Goal: Information Seeking & Learning: Check status

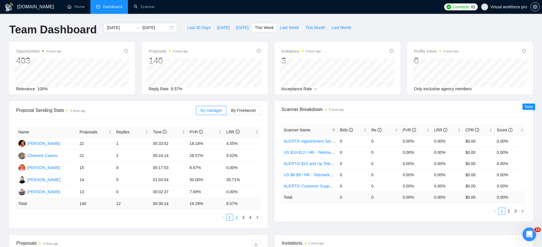
click at [239, 218] on link "2" at bounding box center [237, 217] width 6 height 6
click at [241, 216] on link "3" at bounding box center [244, 217] width 6 height 6
click at [250, 219] on link "4" at bounding box center [251, 217] width 6 height 6
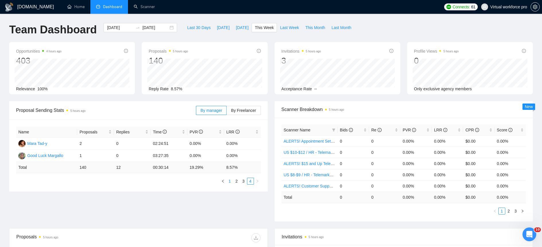
click at [231, 183] on link "1" at bounding box center [230, 181] width 6 height 6
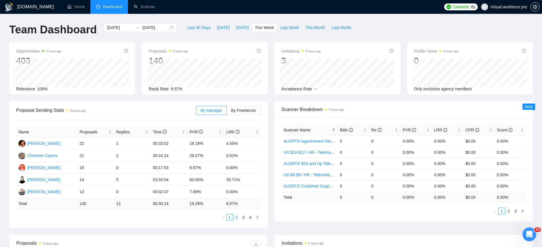
click at [236, 218] on link "2" at bounding box center [237, 217] width 6 height 6
click at [245, 218] on link "3" at bounding box center [244, 217] width 6 height 6
click at [251, 216] on link "4" at bounding box center [251, 217] width 6 height 6
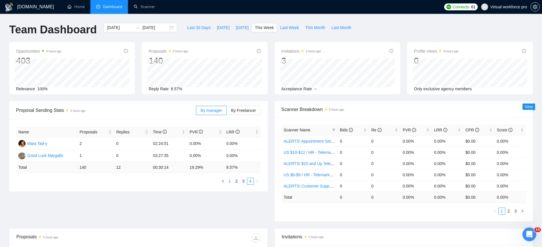
click at [232, 180] on link "1" at bounding box center [230, 181] width 6 height 6
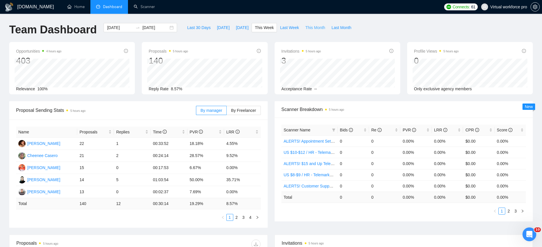
click at [320, 28] on span "This Month" at bounding box center [316, 27] width 20 height 6
click at [231, 218] on link "2" at bounding box center [230, 217] width 6 height 6
click at [239, 217] on link "3" at bounding box center [237, 217] width 6 height 6
click at [242, 219] on link "4" at bounding box center [244, 217] width 6 height 6
click at [252, 217] on link "5" at bounding box center [251, 217] width 6 height 6
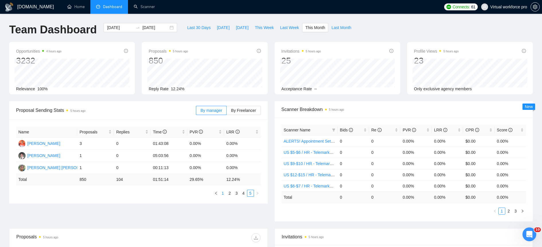
click at [225, 193] on link "1" at bounding box center [223, 193] width 6 height 6
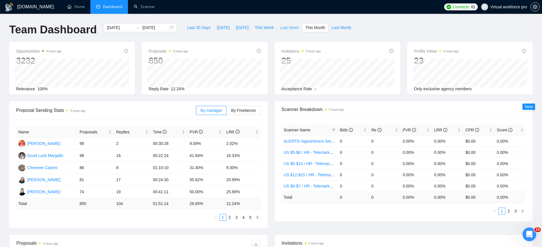
click at [290, 27] on span "Last Week" at bounding box center [289, 27] width 19 height 6
type input "[DATE]"
click at [236, 217] on link "2" at bounding box center [237, 217] width 6 height 6
click at [263, 25] on span "This Week" at bounding box center [264, 27] width 19 height 6
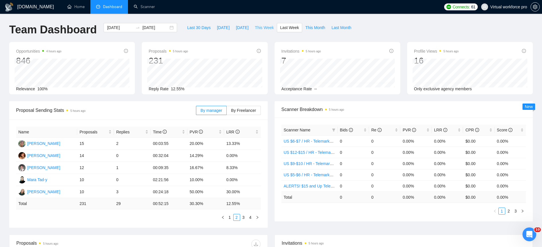
type input "[DATE]"
drag, startPoint x: 64, startPoint y: 168, endPoint x: 28, endPoint y: 169, distance: 36.2
click at [28, 169] on td "[PERSON_NAME]" at bounding box center [46, 168] width 61 height 12
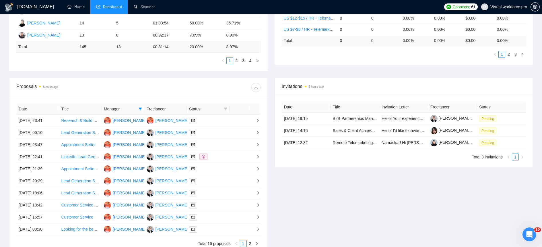
scroll to position [173, 0]
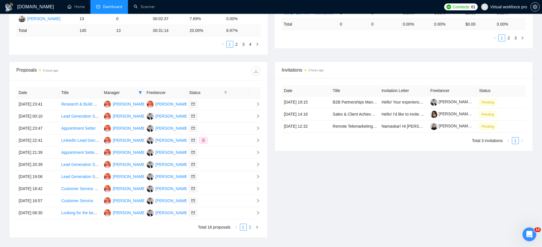
click at [252, 228] on link "2" at bounding box center [250, 227] width 6 height 6
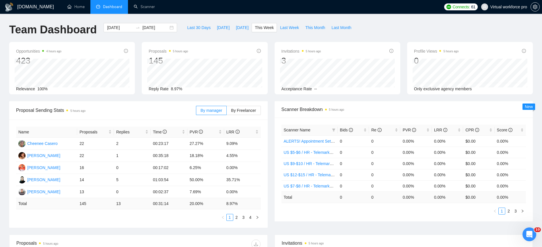
scroll to position [167, 0]
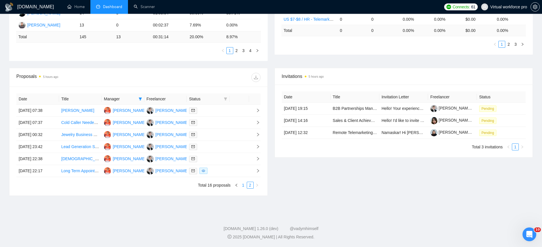
click at [243, 184] on link "1" at bounding box center [243, 185] width 6 height 6
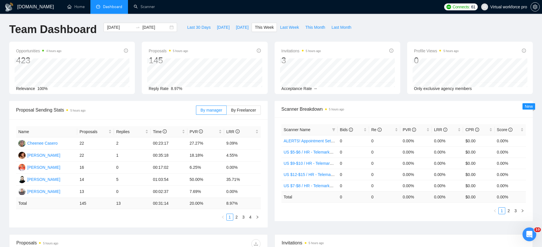
scroll to position [0, 0]
click at [317, 29] on span "This Month" at bounding box center [316, 27] width 20 height 6
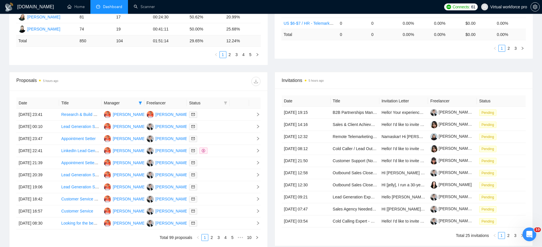
scroll to position [167, 0]
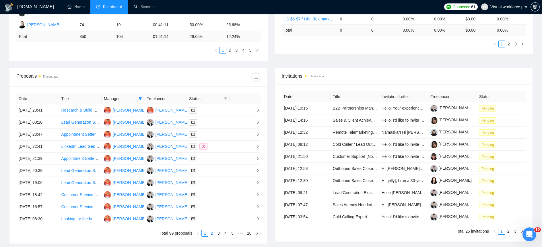
click at [212, 232] on link "2" at bounding box center [212, 233] width 6 height 6
click at [218, 232] on link "3" at bounding box center [219, 233] width 6 height 6
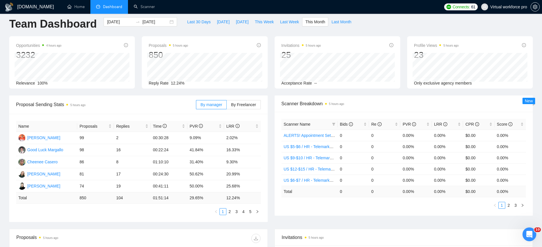
scroll to position [0, 0]
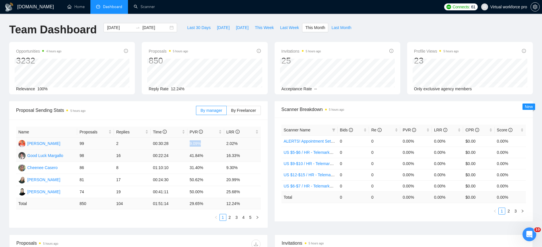
drag, startPoint x: 190, startPoint y: 143, endPoint x: 209, endPoint y: 150, distance: 20.2
click at [207, 144] on td "9.09%" at bounding box center [205, 144] width 37 height 12
click at [231, 218] on link "2" at bounding box center [230, 217] width 6 height 6
click at [239, 218] on link "3" at bounding box center [237, 217] width 6 height 6
click at [243, 217] on link "4" at bounding box center [244, 217] width 6 height 6
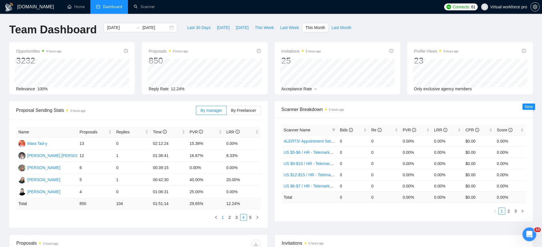
click at [223, 216] on link "1" at bounding box center [223, 217] width 6 height 6
click at [263, 26] on span "This Week" at bounding box center [264, 27] width 19 height 6
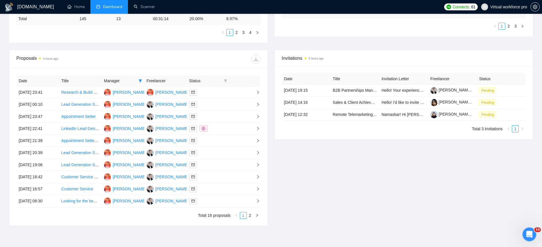
scroll to position [185, 0]
click at [251, 214] on link "2" at bounding box center [250, 215] width 6 height 6
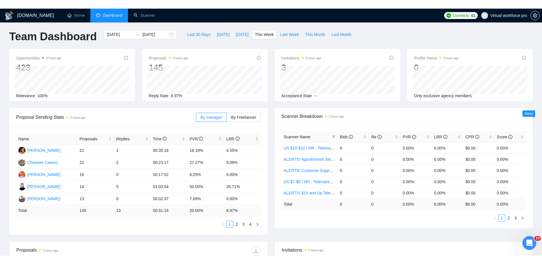
scroll to position [0, 0]
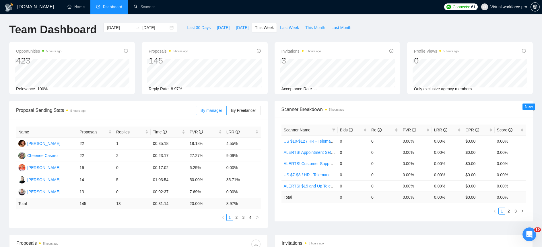
click at [315, 30] on span "This Month" at bounding box center [316, 27] width 20 height 6
type input "[DATE]"
drag, startPoint x: 96, startPoint y: 144, endPoint x: 72, endPoint y: 142, distance: 23.6
click at [72, 142] on tr "[PERSON_NAME] 100 2 00:30:10 9.00% 2.00%" at bounding box center [138, 144] width 245 height 12
click at [93, 144] on td "100" at bounding box center [95, 144] width 37 height 12
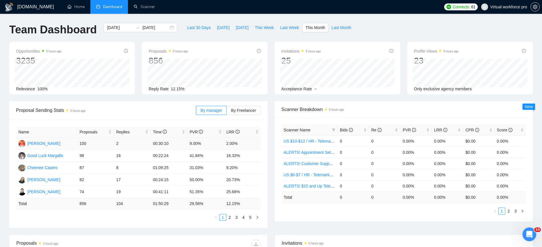
drag, startPoint x: 91, startPoint y: 143, endPoint x: 77, endPoint y: 142, distance: 14.7
click at [77, 142] on tr "[PERSON_NAME] 100 2 00:30:10 9.00% 2.00%" at bounding box center [138, 144] width 245 height 12
click at [176, 140] on td "00:30:10" at bounding box center [169, 144] width 37 height 12
drag, startPoint x: 175, startPoint y: 142, endPoint x: 152, endPoint y: 142, distance: 23.0
click at [152, 142] on td "00:30:10" at bounding box center [169, 144] width 37 height 12
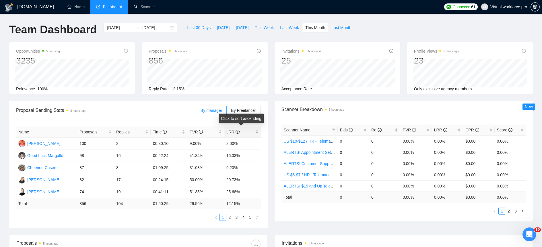
click at [229, 135] on div "LRR" at bounding box center [243, 132] width 32 height 6
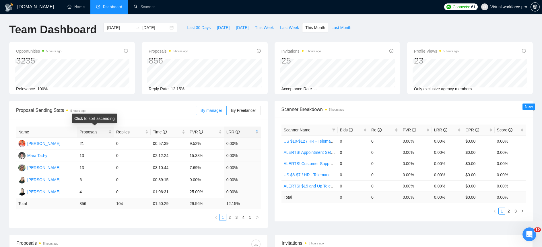
click at [90, 131] on span "Proposals" at bounding box center [94, 132] width 28 height 6
click at [89, 131] on span "Proposals" at bounding box center [94, 132] width 28 height 6
drag, startPoint x: 246, startPoint y: 142, endPoint x: 80, endPoint y: 141, distance: 166.2
click at [80, 141] on tr "[PERSON_NAME] 100 2 00:30:10 9.00% 2.00%" at bounding box center [138, 144] width 245 height 12
click at [244, 143] on td "2.00%" at bounding box center [242, 144] width 37 height 12
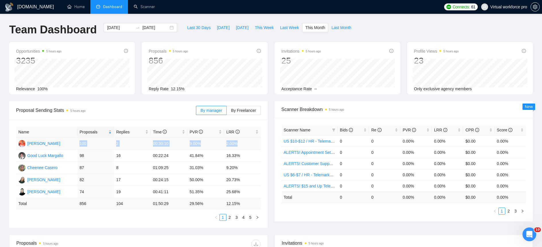
drag, startPoint x: 244, startPoint y: 143, endPoint x: 80, endPoint y: 142, distance: 163.4
click at [80, 142] on tr "[PERSON_NAME] 100 2 00:30:10 9.00% 2.00%" at bounding box center [138, 144] width 245 height 12
click at [127, 143] on td "2" at bounding box center [132, 144] width 37 height 12
click at [229, 217] on link "2" at bounding box center [230, 217] width 6 height 6
click at [223, 220] on link "1" at bounding box center [223, 217] width 6 height 6
